Goal: Information Seeking & Learning: Understand process/instructions

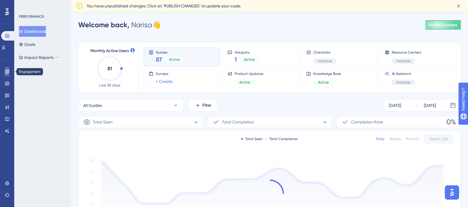
click at [5, 71] on icon at bounding box center [7, 72] width 4 height 4
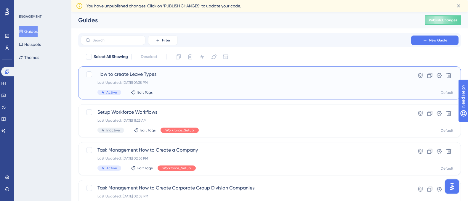
click at [142, 75] on span "How to create Leave Types" at bounding box center [245, 74] width 297 height 7
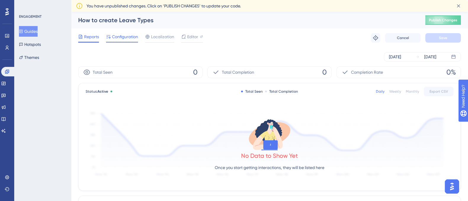
click at [127, 39] on span "Configuration" at bounding box center [125, 36] width 26 height 7
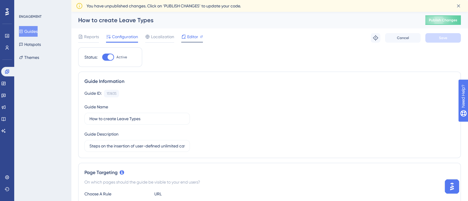
click at [188, 38] on span "Editor" at bounding box center [192, 36] width 11 height 7
